Goal: Obtain resource: Obtain resource

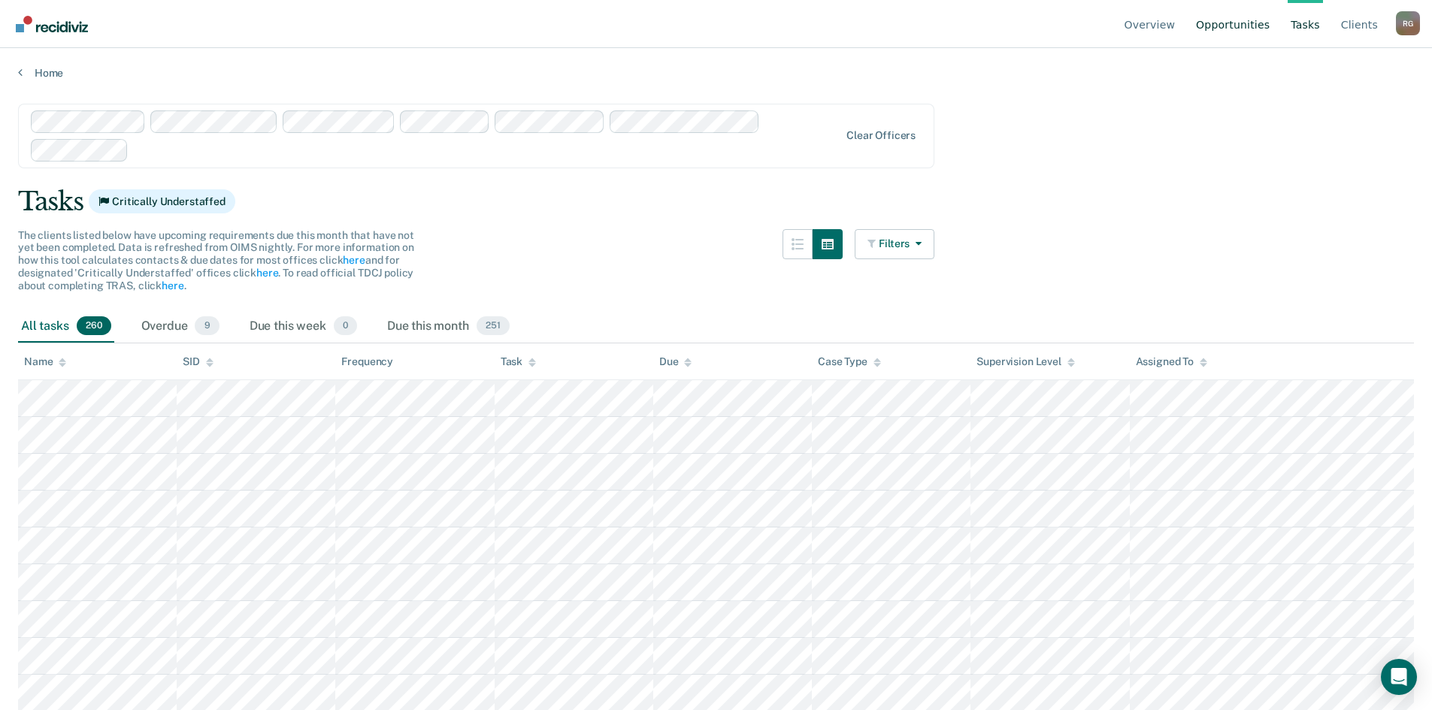
click at [1264, 12] on link "Opportunities" at bounding box center [1233, 24] width 80 height 48
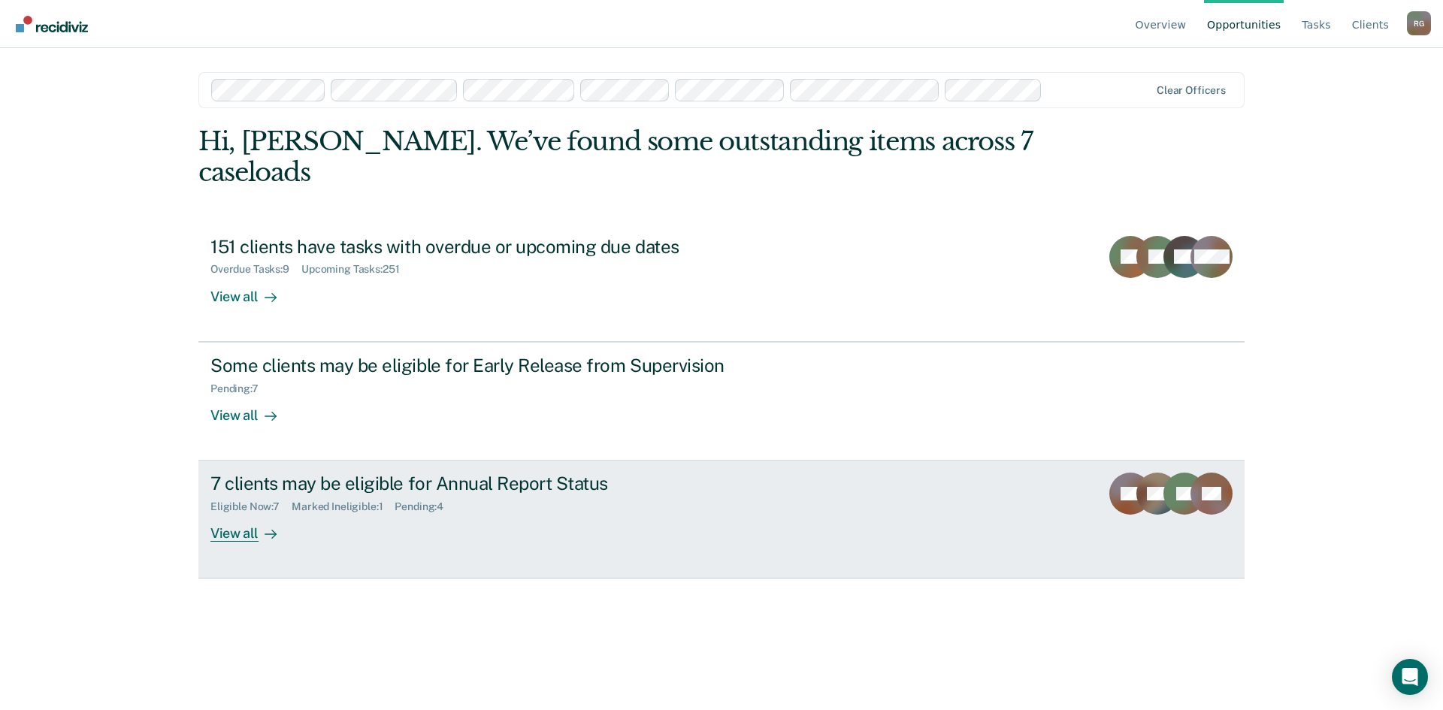
click at [345, 501] on div "Marked Ineligible : 1" at bounding box center [343, 507] width 103 height 13
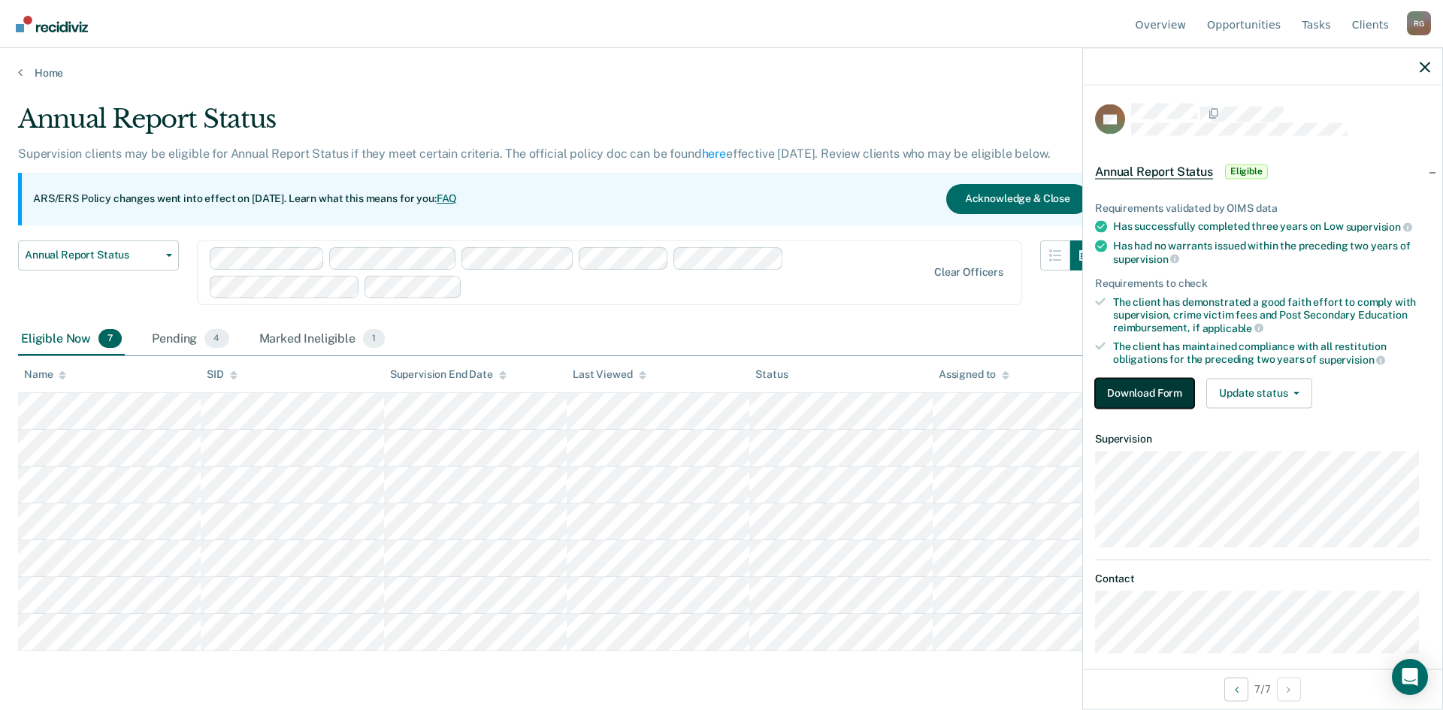
click at [1133, 389] on button "Download Form" at bounding box center [1144, 393] width 99 height 30
